Goal: Task Accomplishment & Management: Complete application form

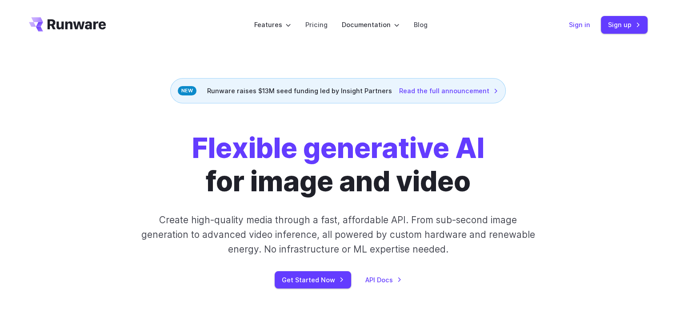
click at [585, 25] on link "Sign in" at bounding box center [579, 25] width 21 height 10
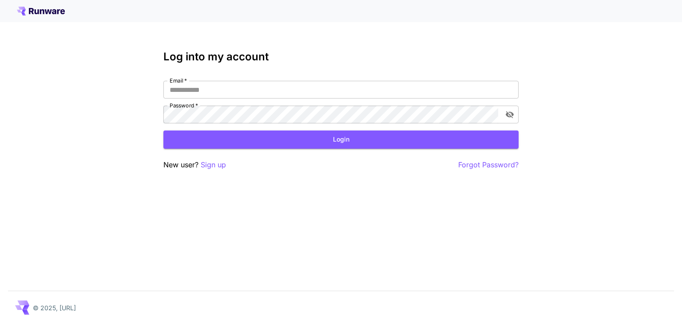
click at [214, 163] on p "Sign up" at bounding box center [213, 165] width 25 height 11
